Goal: Task Accomplishment & Management: Manage account settings

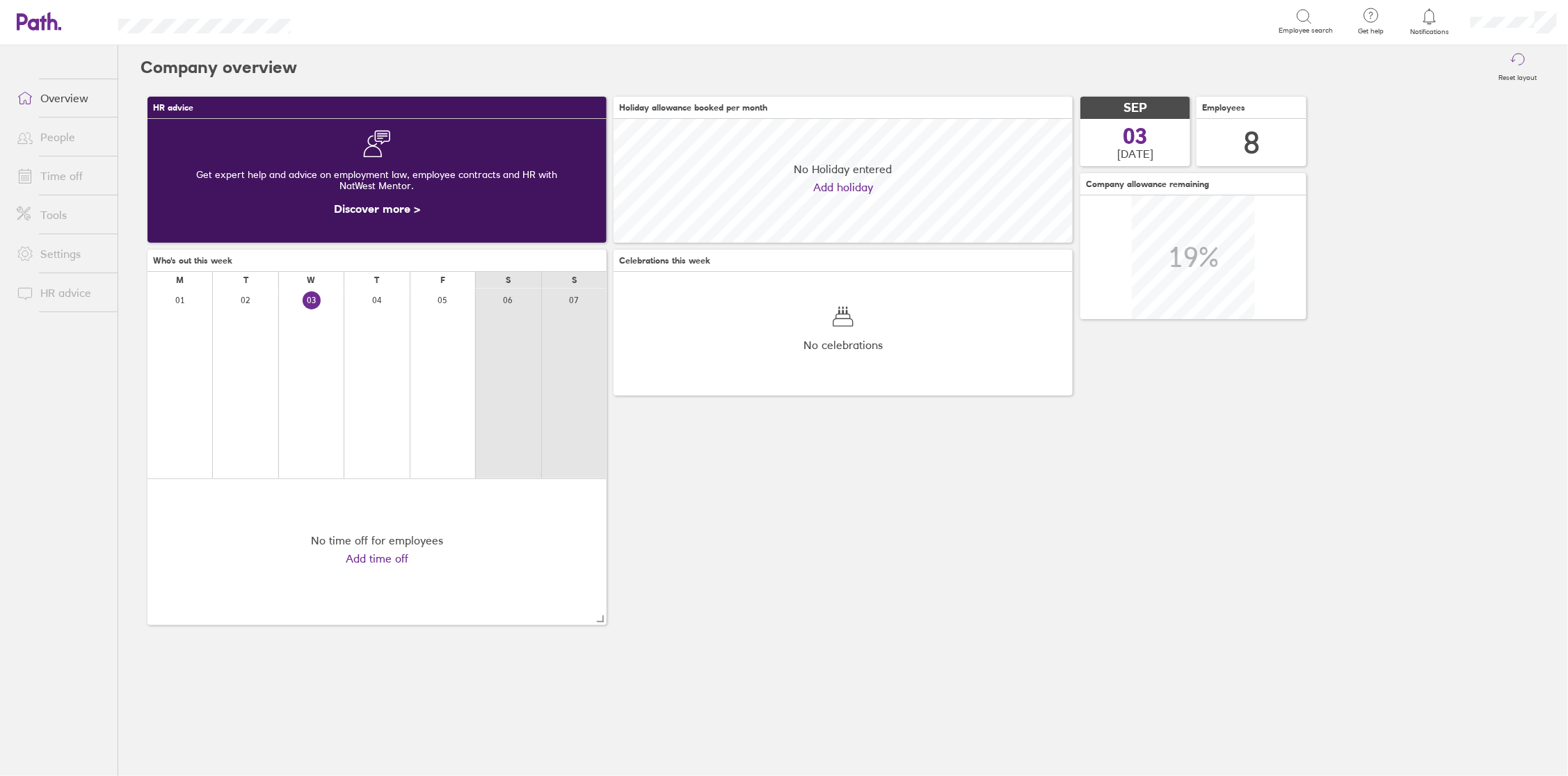
scroll to position [123, 459]
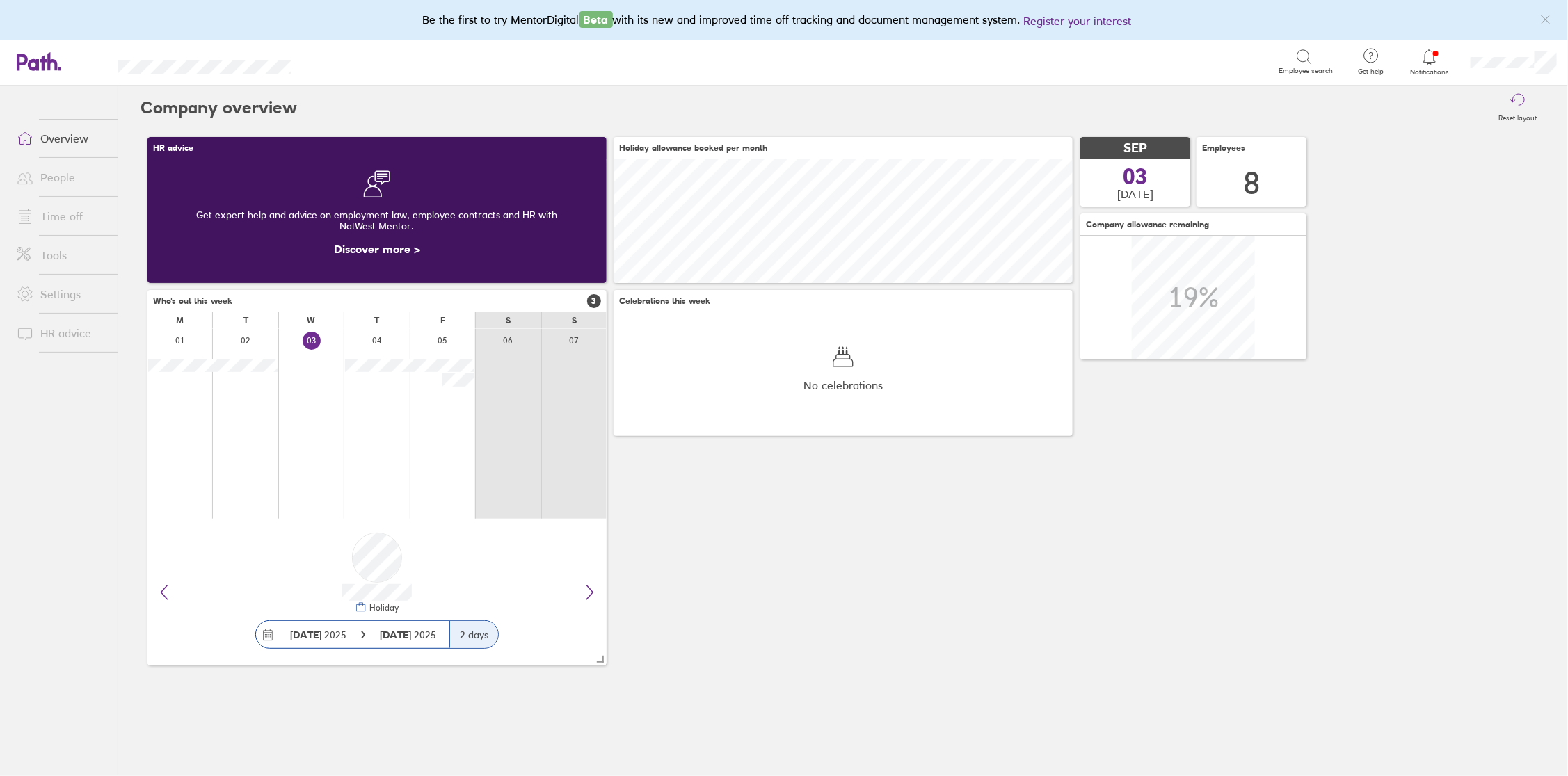
click at [1426, 66] on link "Notifications" at bounding box center [1429, 61] width 45 height 29
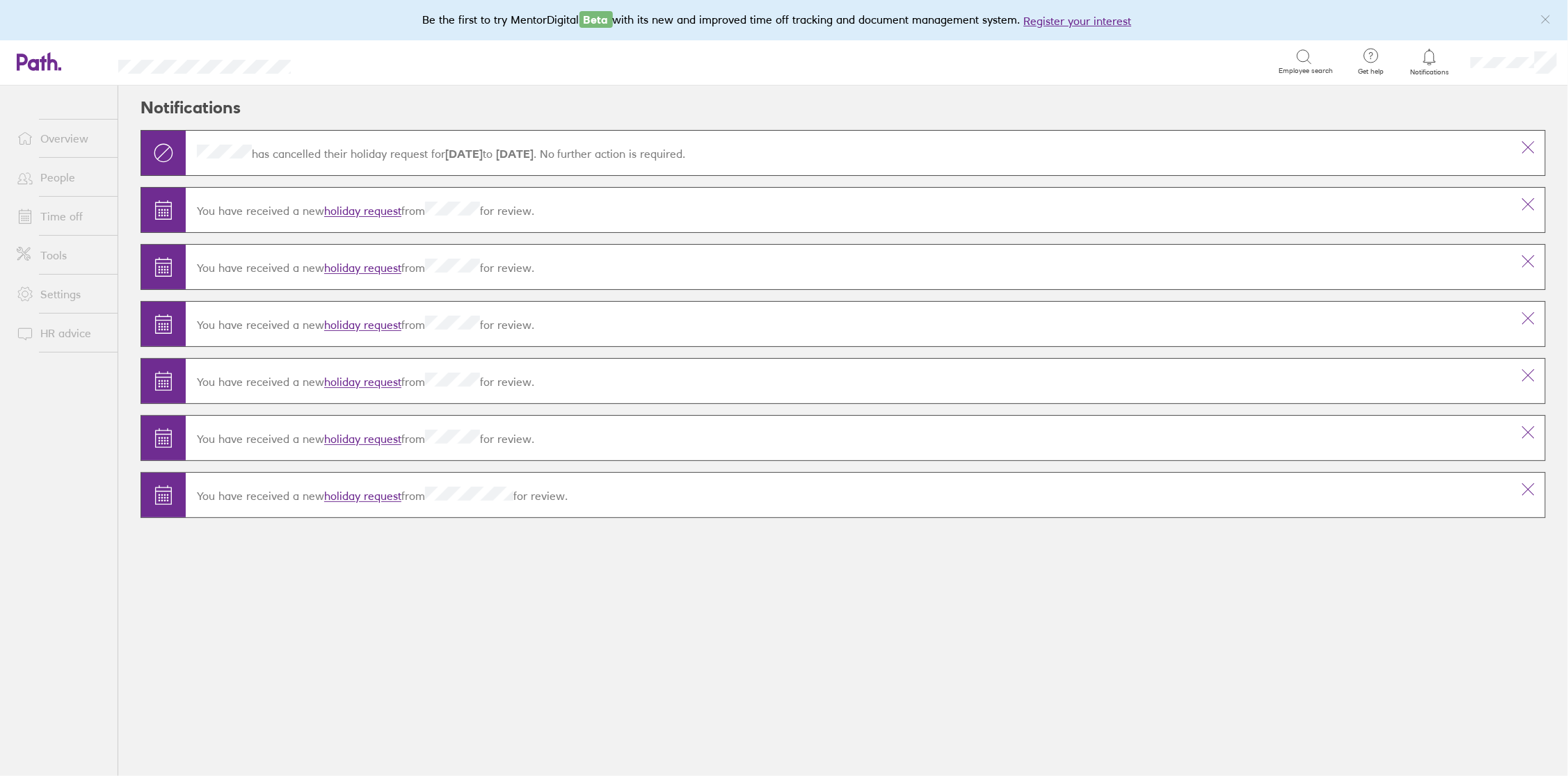
click at [381, 211] on link "holiday request" at bounding box center [362, 211] width 77 height 14
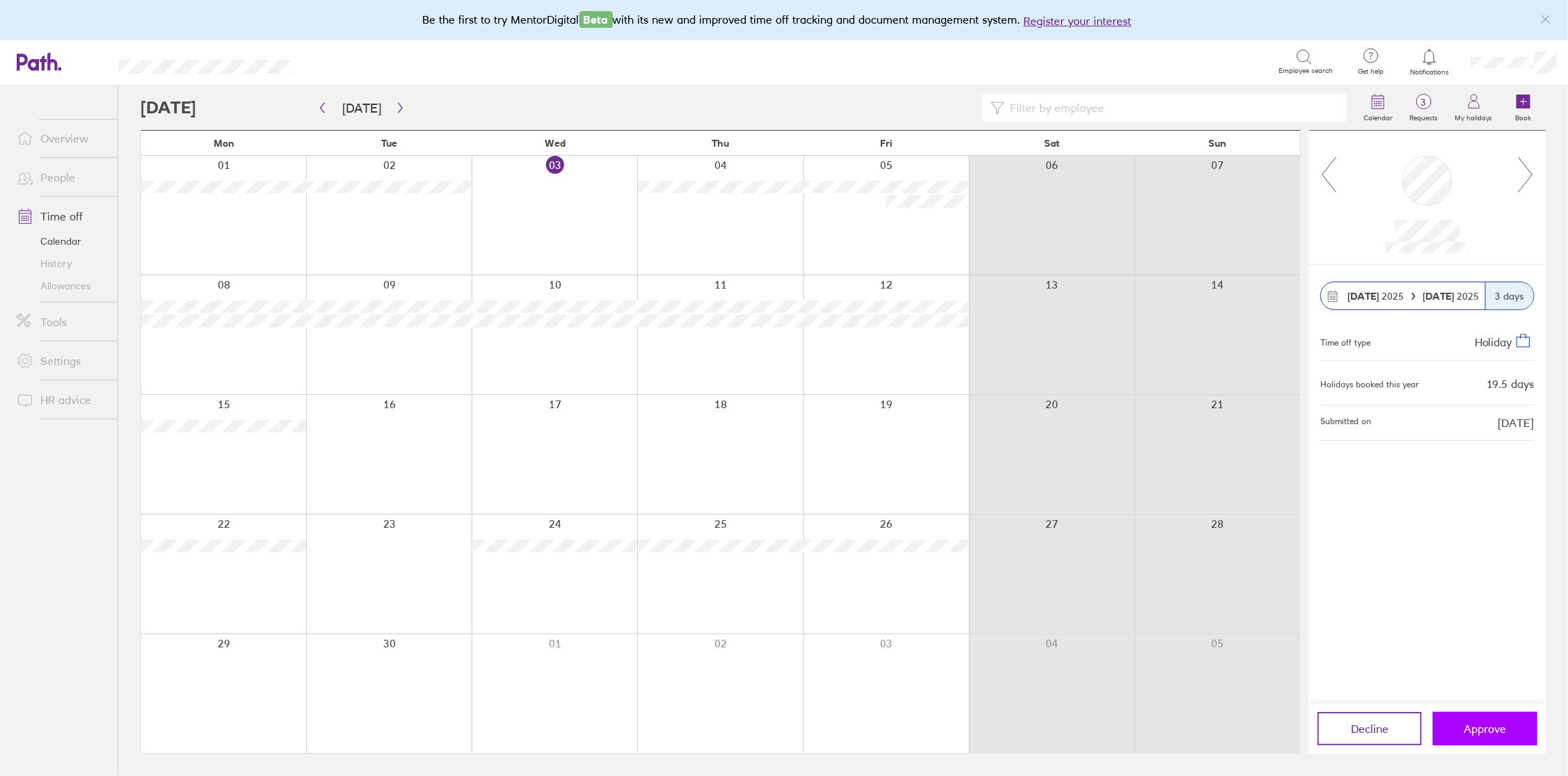
click at [1488, 722] on span "Approve" at bounding box center [1484, 728] width 42 height 13
click at [1527, 178] on icon at bounding box center [1526, 174] width 18 height 37
click at [1493, 733] on span "Approve" at bounding box center [1484, 728] width 42 height 13
click at [1481, 721] on button "Approve" at bounding box center [1484, 728] width 104 height 33
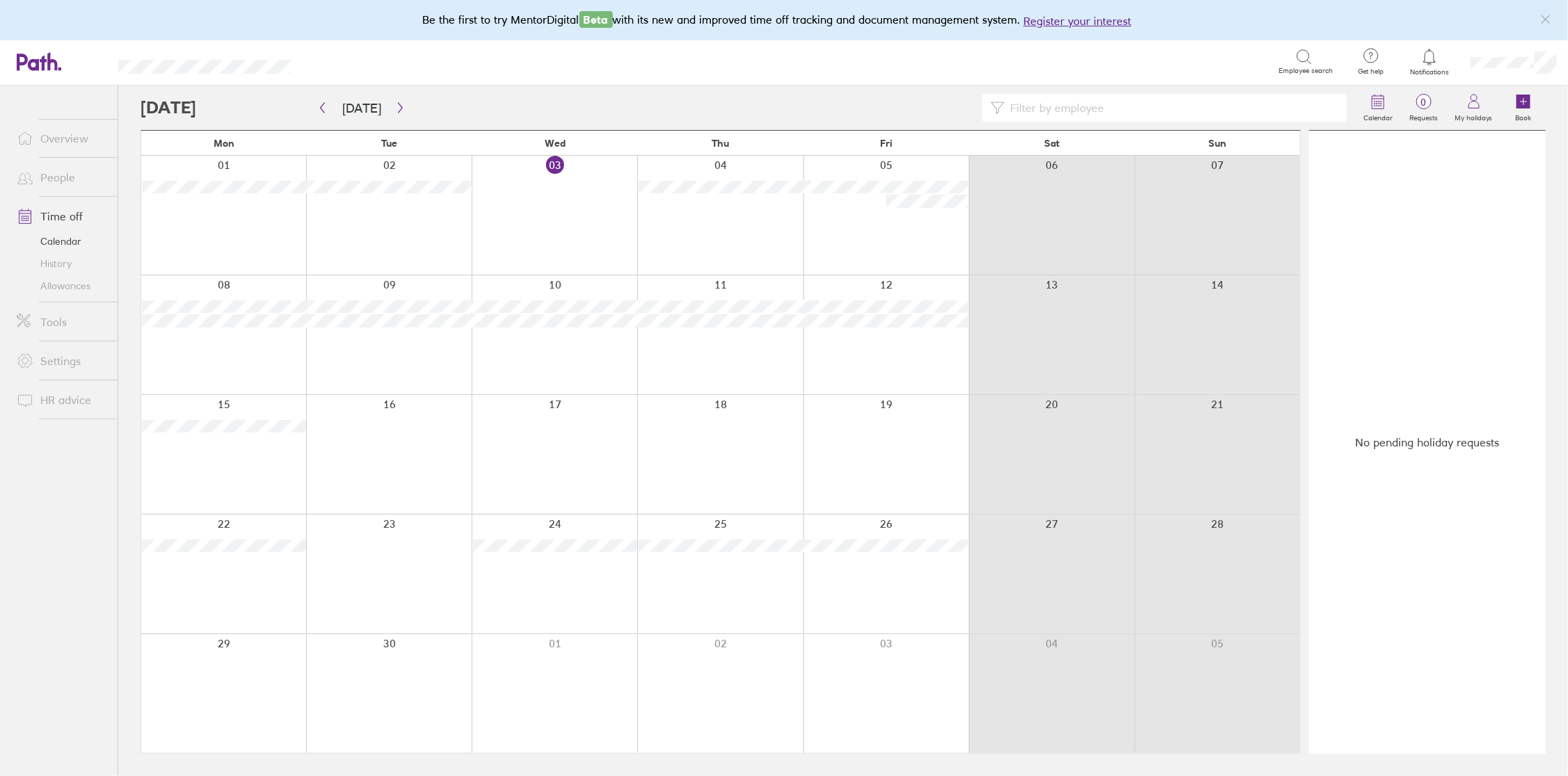
click at [59, 180] on link "People" at bounding box center [61, 177] width 112 height 28
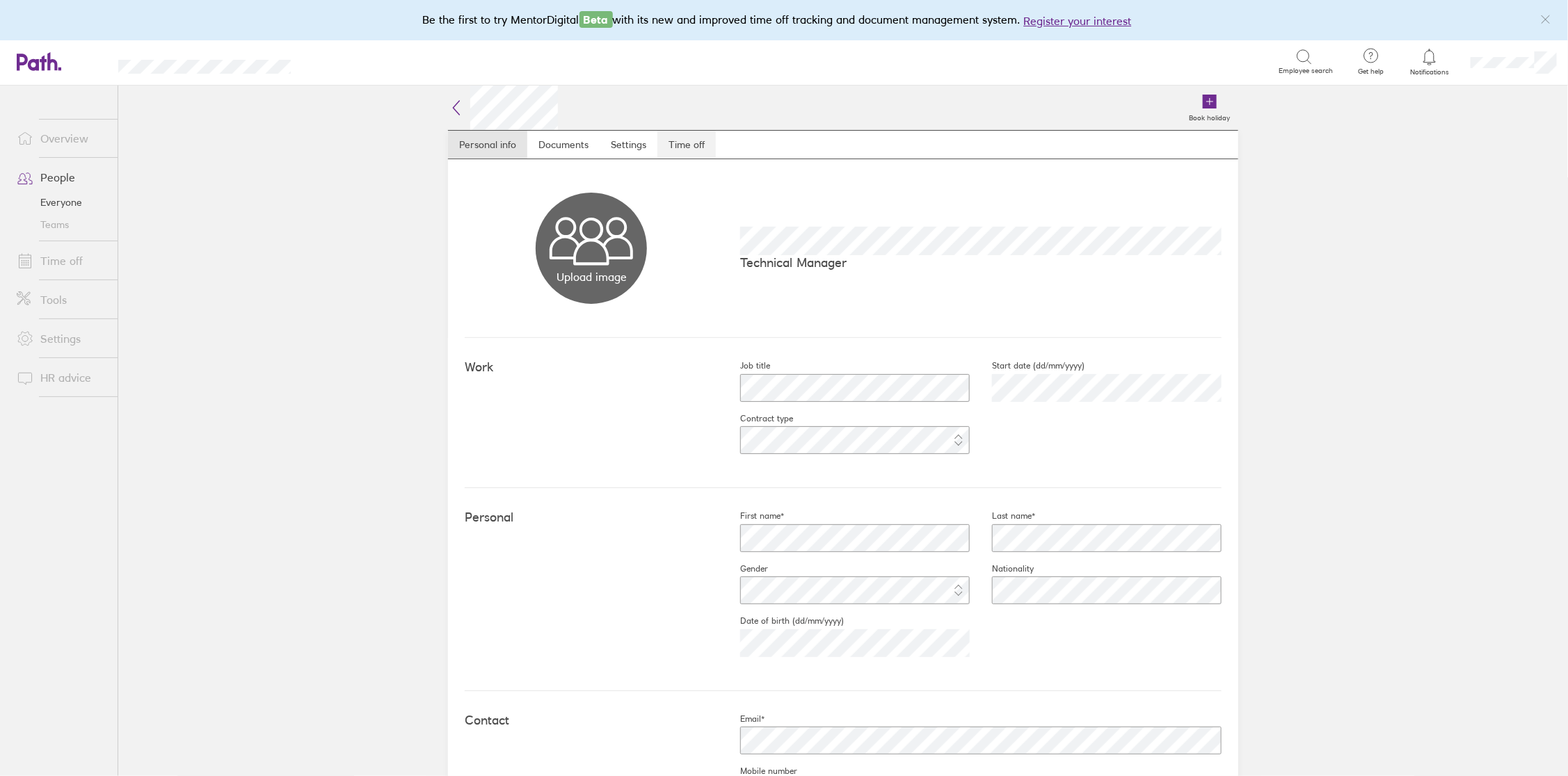
click at [678, 146] on link "Time off" at bounding box center [686, 144] width 58 height 28
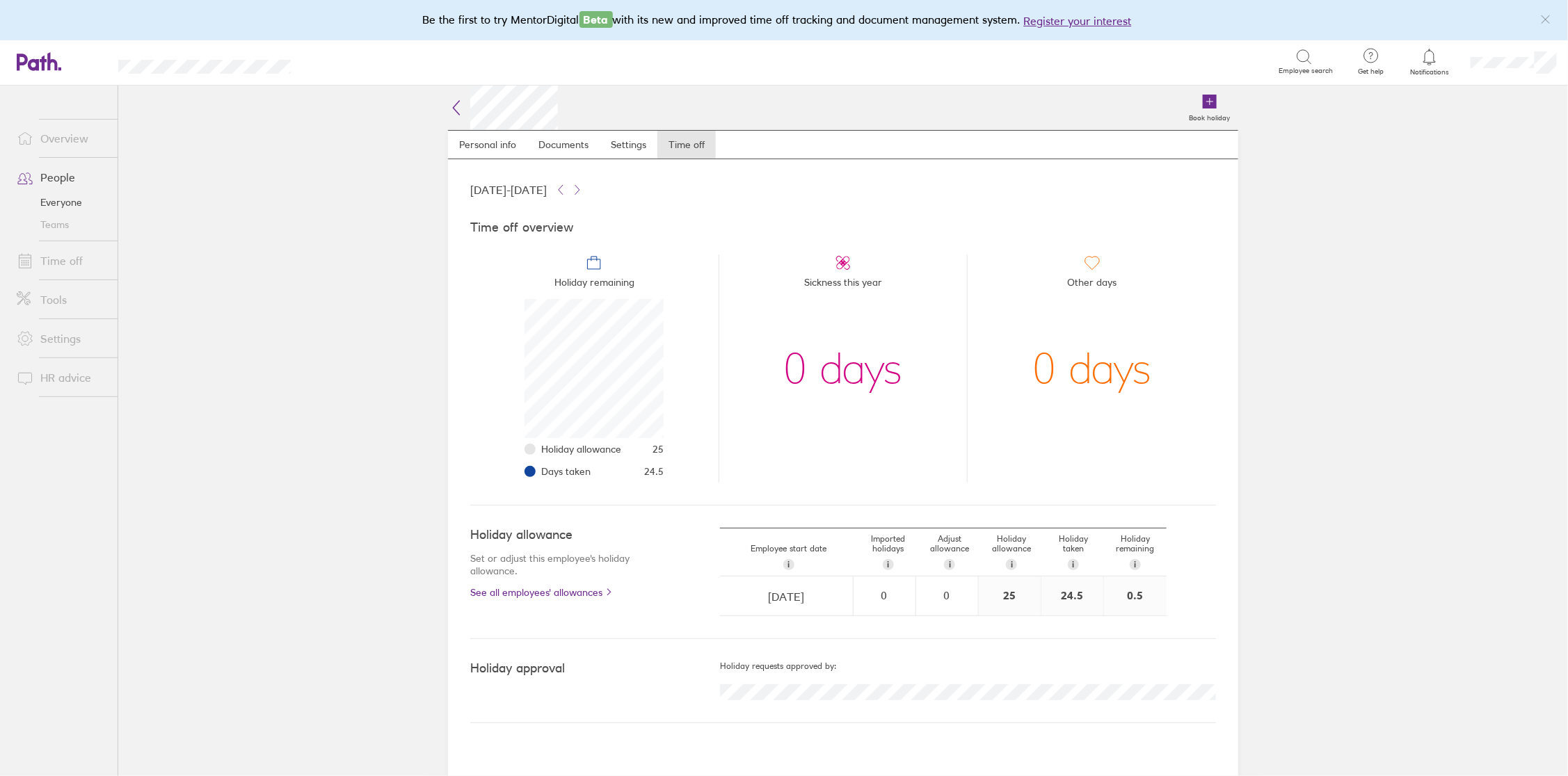
scroll to position [138, 139]
